Goal: Browse casually

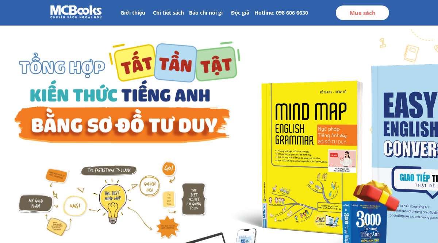
scroll to position [15, 0]
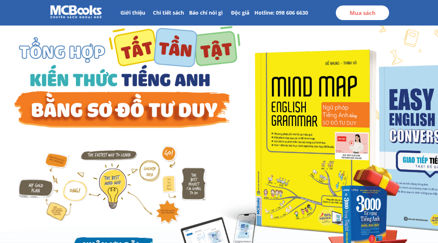
click at [295, 172] on div at bounding box center [295, 144] width 180 height 197
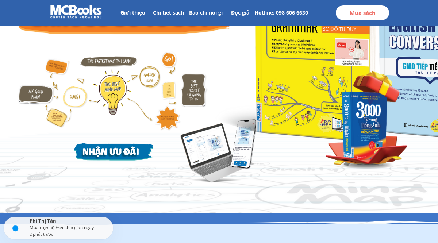
scroll to position [112, 0]
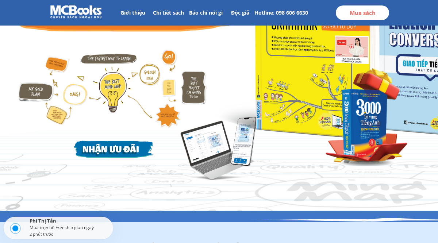
click at [300, 93] on div at bounding box center [295, 48] width 180 height 197
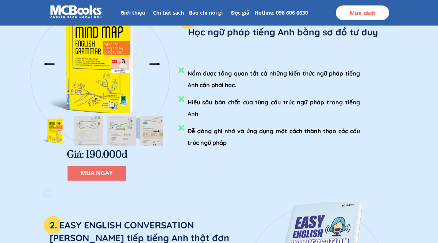
scroll to position [985, 0]
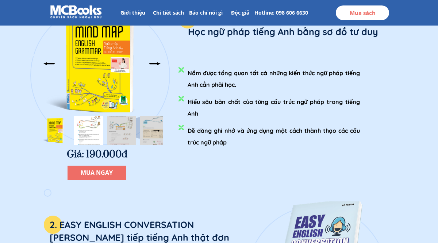
click at [84, 131] on div at bounding box center [88, 130] width 29 height 29
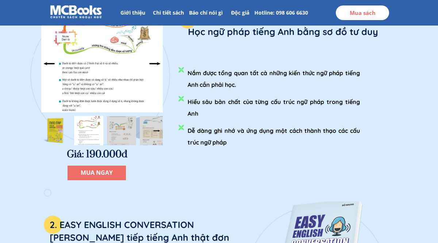
click at [110, 94] on div at bounding box center [102, 63] width 122 height 97
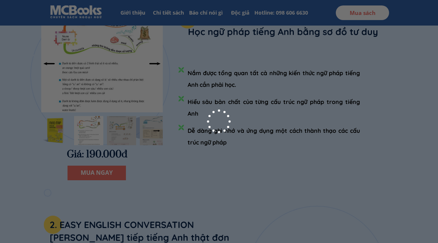
scroll to position [0, 0]
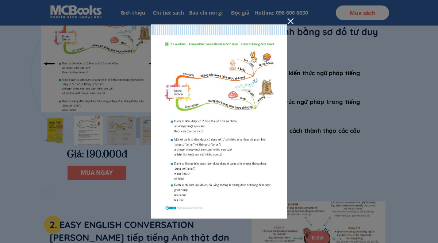
click at [289, 20] on div at bounding box center [291, 21] width 6 height 6
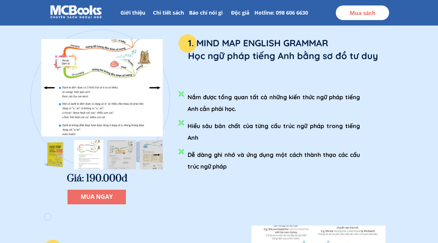
scroll to position [959, 0]
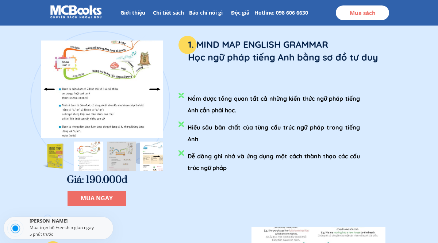
click at [146, 155] on div at bounding box center [154, 156] width 29 height 29
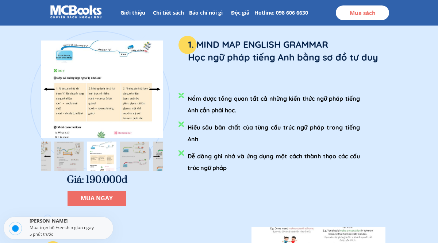
click at [127, 93] on div at bounding box center [102, 89] width 122 height 97
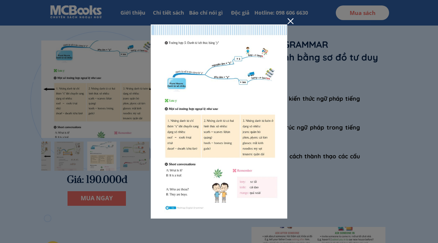
click at [290, 19] on div at bounding box center [291, 21] width 6 height 6
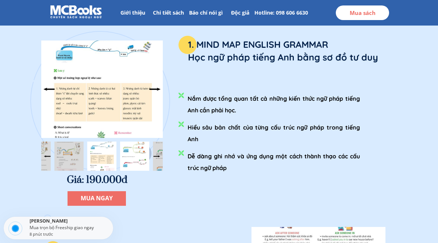
click at [135, 156] on div at bounding box center [134, 156] width 29 height 29
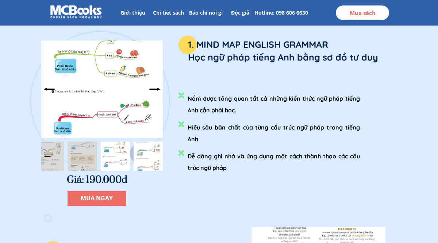
click at [143, 153] on div at bounding box center [148, 156] width 29 height 29
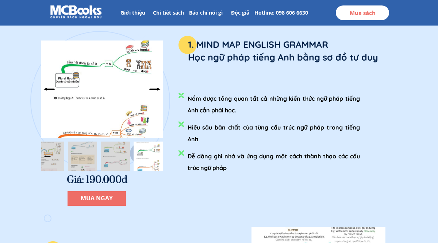
click at [130, 94] on div at bounding box center [102, 89] width 122 height 97
